Goal: Transaction & Acquisition: Purchase product/service

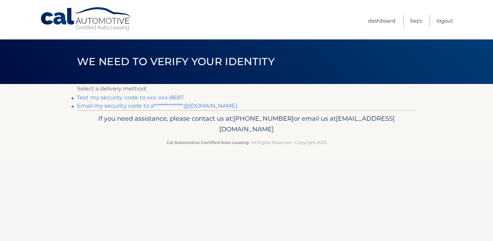
click at [154, 98] on link "Text my security code to xxx-xxx-8687" at bounding box center [130, 97] width 107 height 7
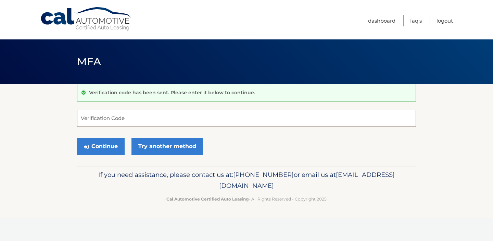
click at [155, 116] on input "Verification Code" at bounding box center [246, 118] width 339 height 17
type input "458762"
click at [104, 144] on button "Continue" at bounding box center [101, 146] width 48 height 17
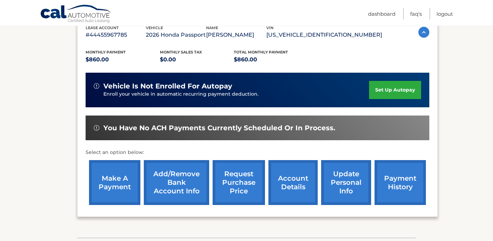
scroll to position [127, 0]
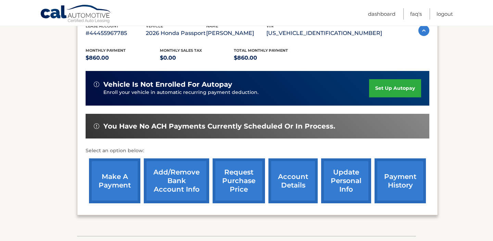
click at [110, 185] on link "make a payment" at bounding box center [114, 180] width 51 height 45
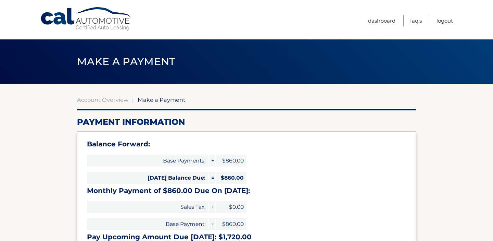
select select "YTEwODMxM2QtYWE3Ny00MWViLTllYWMtMTdiNmEzY2VkMjUw"
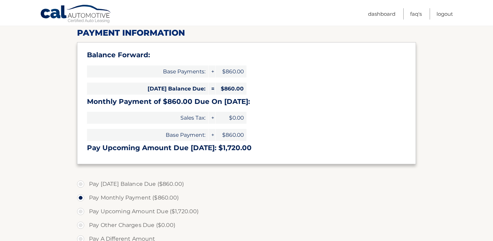
scroll to position [95, 0]
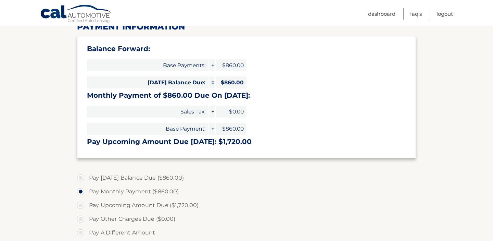
click at [83, 177] on label "Pay [DATE] Balance Due ($860.00)" at bounding box center [246, 178] width 339 height 14
click at [83, 177] on input "Pay [DATE] Balance Due ($860.00)" at bounding box center [83, 176] width 7 height 11
radio input "true"
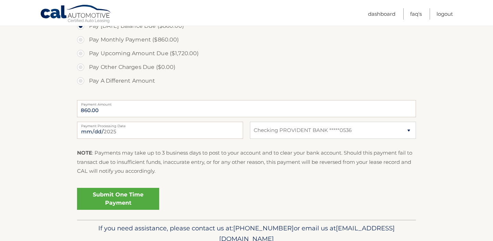
scroll to position [248, 0]
click at [116, 200] on link "Submit One Time Payment" at bounding box center [118, 198] width 82 height 22
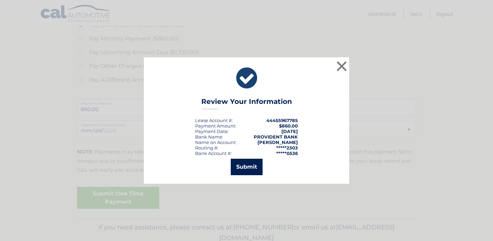
click at [240, 166] on button "Submit" at bounding box center [247, 167] width 32 height 16
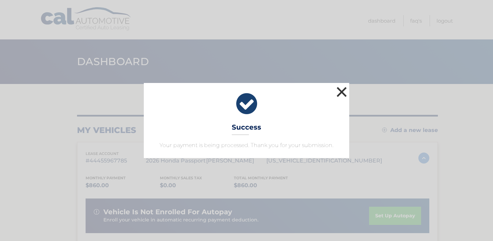
click at [341, 95] on button "×" at bounding box center [342, 92] width 14 height 14
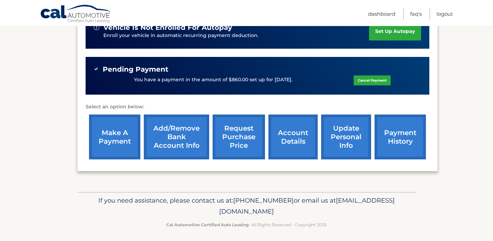
scroll to position [187, 0]
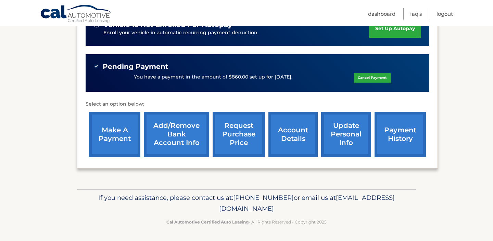
click at [396, 134] on link "payment history" at bounding box center [400, 134] width 51 height 45
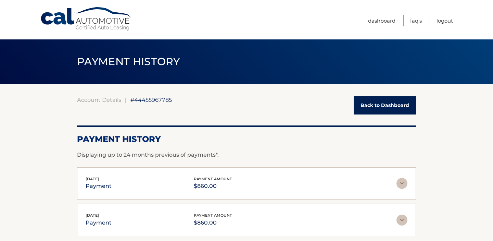
click at [405, 109] on link "Back to Dashboard" at bounding box center [385, 105] width 62 height 18
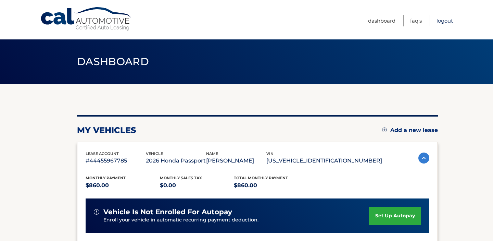
click at [449, 21] on link "Logout" at bounding box center [445, 20] width 16 height 11
